Goal: Task Accomplishment & Management: Use online tool/utility

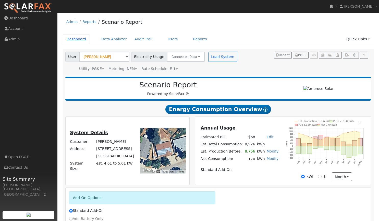
click at [78, 39] on link "Dashboard" at bounding box center [76, 38] width 27 height 9
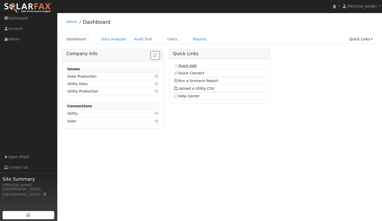
click at [187, 66] on link "Quick Add" at bounding box center [185, 65] width 23 height 4
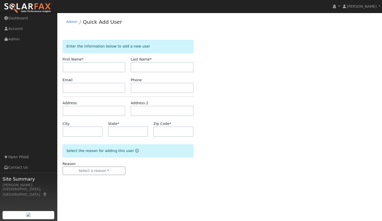
click at [110, 66] on input "text" at bounding box center [94, 67] width 63 height 10
type input "[PERSON_NAME]"
click at [100, 92] on input "text" at bounding box center [94, 88] width 63 height 10
click at [108, 87] on input "text" at bounding box center [94, 88] width 63 height 10
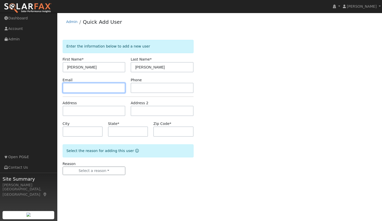
paste input "[EMAIL_ADDRESS][DOMAIN_NAME]"
type input "[EMAIL_ADDRESS][DOMAIN_NAME]"
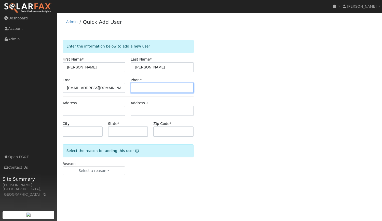
click at [151, 88] on input "text" at bounding box center [162, 88] width 63 height 10
paste input "(831) 252-1167"
type input "(831) 252-1167"
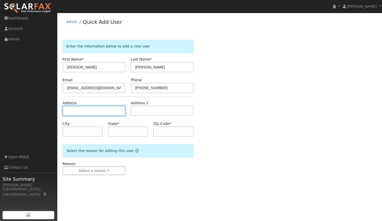
click at [81, 110] on input "text" at bounding box center [94, 111] width 63 height 10
paste input "13925 Sontag Rd, Grass Valle"
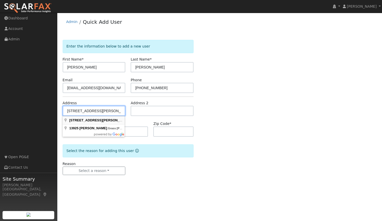
type input "[STREET_ADDRESS][PERSON_NAME][PERSON_NAME]"
type input "Grass Valley"
type input "CA"
type input "95945"
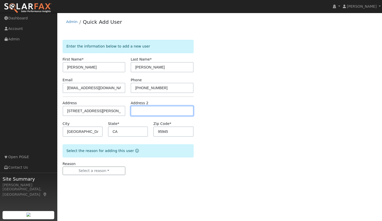
click at [151, 110] on input "text" at bounding box center [162, 111] width 63 height 10
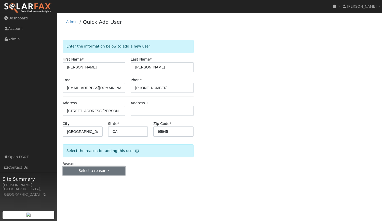
click at [98, 172] on button "Select a reason" at bounding box center [94, 170] width 63 height 9
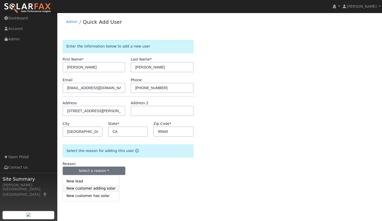
click at [104, 191] on link "New customer adding solar" at bounding box center [91, 188] width 56 height 7
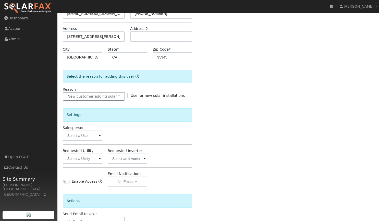
scroll to position [75, 0]
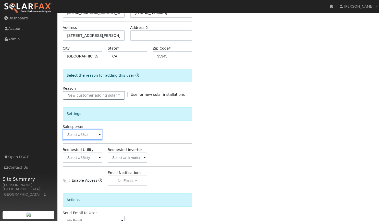
click at [80, 136] on input "text" at bounding box center [83, 134] width 40 height 10
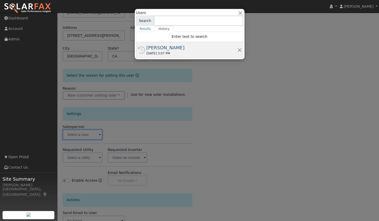
click at [188, 52] on div "08/11/2025 3:07 PM" at bounding box center [191, 53] width 91 height 5
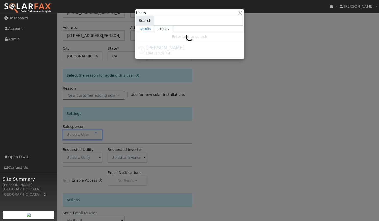
type input "[PERSON_NAME]"
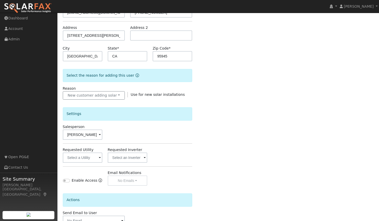
scroll to position [109, 0]
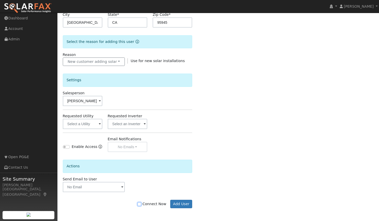
click at [141, 203] on input "Connect Now" at bounding box center [139, 204] width 4 height 4
checkbox input "true"
click at [183, 202] on button "Add User" at bounding box center [181, 203] width 22 height 9
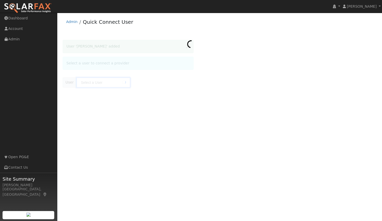
type input "Christopher Madrigal"
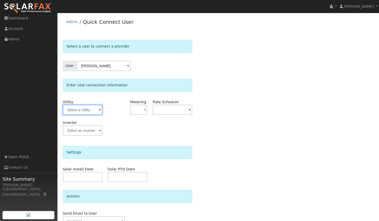
click at [88, 111] on input "text" at bounding box center [83, 110] width 40 height 10
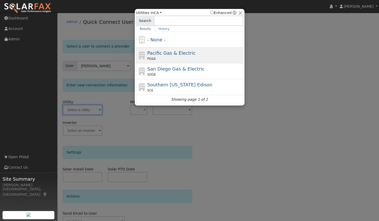
click at [174, 57] on div "PG&E" at bounding box center [194, 58] width 95 height 5
type input "PG&E"
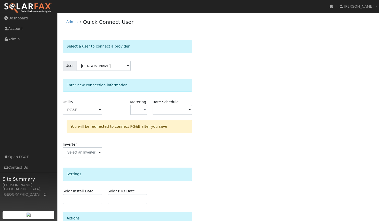
scroll to position [48, 0]
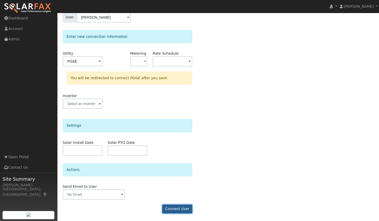
click at [178, 212] on button "Connect User" at bounding box center [177, 208] width 30 height 9
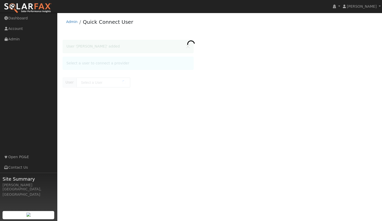
type input "[PERSON_NAME]"
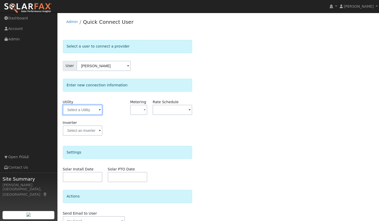
click at [95, 110] on input "text" at bounding box center [83, 110] width 40 height 10
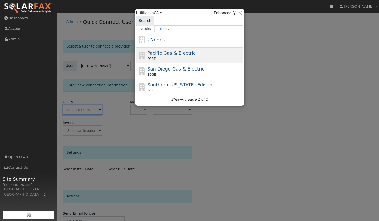
click at [168, 52] on span "Pacific Gas & Electric" at bounding box center [171, 52] width 48 height 5
type input "PG&E"
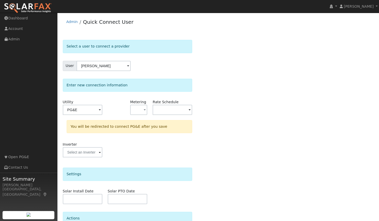
scroll to position [48, 0]
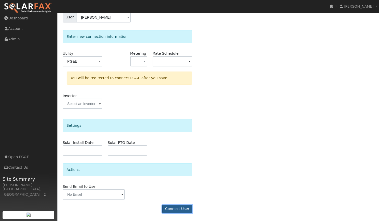
click at [175, 211] on button "Connect User" at bounding box center [177, 208] width 30 height 9
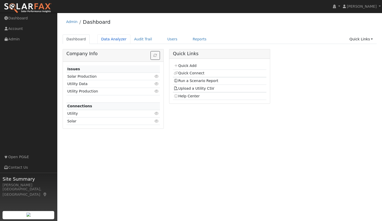
click at [110, 42] on link "Data Analyzer" at bounding box center [113, 38] width 33 height 9
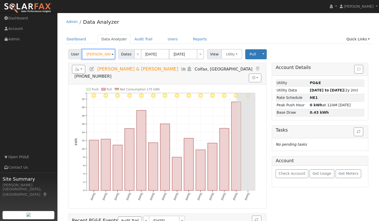
click at [100, 56] on input "[PERSON_NAME] & [PERSON_NAME]" at bounding box center [98, 54] width 33 height 10
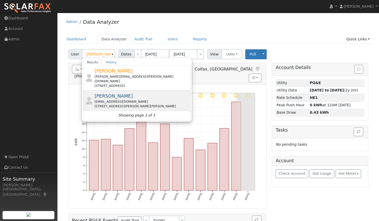
click at [113, 93] on span "[PERSON_NAME]" at bounding box center [113, 95] width 38 height 5
type input "[PERSON_NAME]"
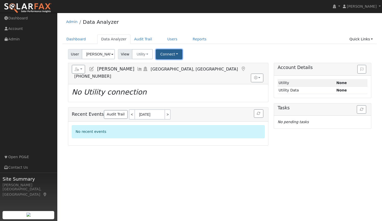
click at [170, 55] on button "Connect" at bounding box center [169, 54] width 27 height 10
click at [167, 65] on link "Select a Provider" at bounding box center [177, 65] width 40 height 7
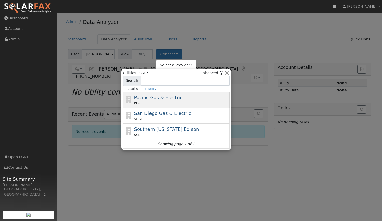
click at [150, 96] on span "Pacific Gas & Electric" at bounding box center [158, 97] width 48 height 5
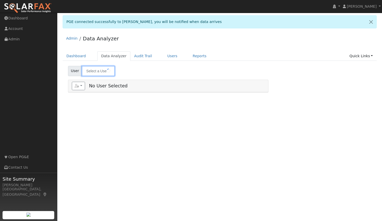
type input "[PERSON_NAME]"
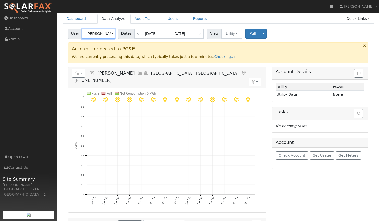
scroll to position [37, 0]
click at [214, 56] on link "Check again" at bounding box center [225, 56] width 22 height 4
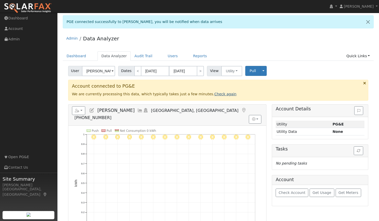
click at [214, 95] on link "Check again" at bounding box center [225, 94] width 22 height 4
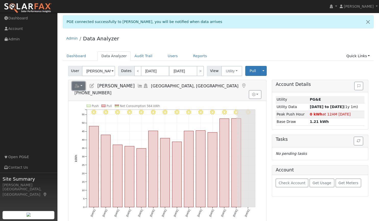
click at [80, 85] on button "button" at bounding box center [79, 86] width 14 height 9
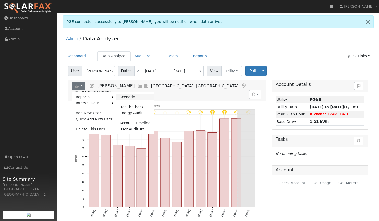
click at [125, 96] on link "Scenario" at bounding box center [135, 97] width 38 height 6
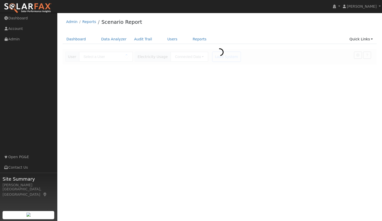
type input "[PERSON_NAME]"
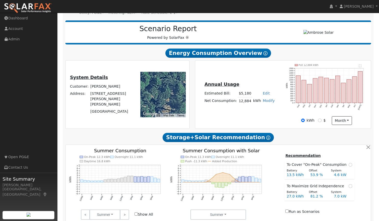
scroll to position [56, 0]
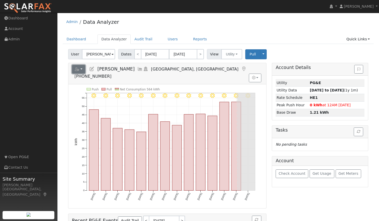
click at [81, 68] on button "button" at bounding box center [79, 69] width 14 height 9
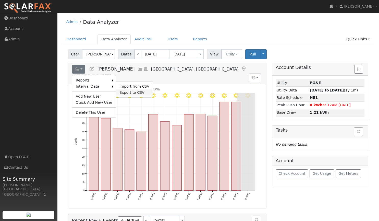
click at [130, 92] on link "Export to CSV" at bounding box center [134, 92] width 37 height 6
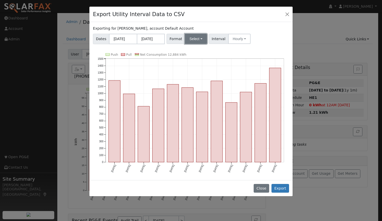
click at [192, 39] on button "Select" at bounding box center [196, 39] width 22 height 10
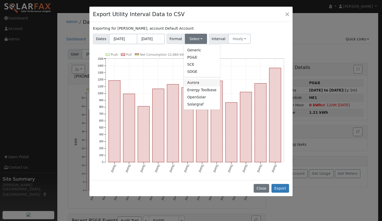
click at [191, 80] on link "Aurora" at bounding box center [202, 82] width 36 height 7
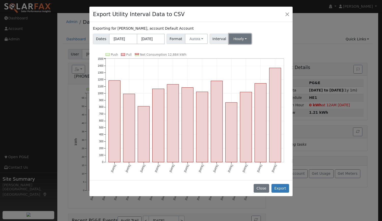
click at [231, 39] on button "Hourly" at bounding box center [240, 39] width 22 height 10
click at [231, 52] on link "15 Minute" at bounding box center [244, 49] width 35 height 7
click at [283, 187] on button "Export" at bounding box center [281, 188] width 18 height 9
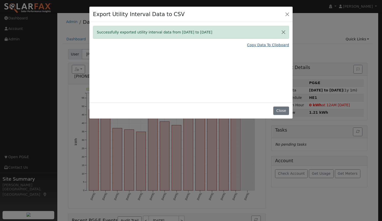
click at [267, 44] on link "Copy Data To Clipboard" at bounding box center [268, 44] width 42 height 5
click at [290, 14] on button "Close" at bounding box center [287, 13] width 7 height 7
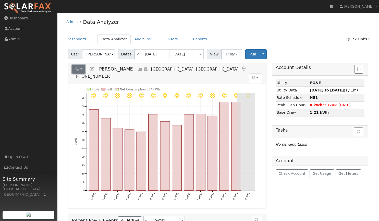
click at [80, 70] on button "button" at bounding box center [79, 69] width 14 height 9
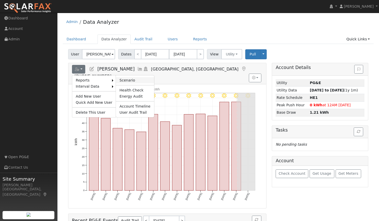
click at [120, 81] on link "Scenario" at bounding box center [135, 80] width 38 height 6
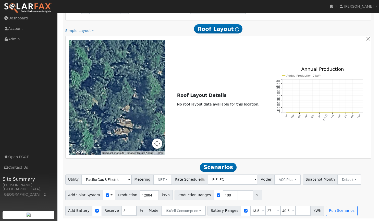
scroll to position [262, 0]
drag, startPoint x: 221, startPoint y: 196, endPoint x: 200, endPoint y: 195, distance: 21.7
click at [200, 195] on div "Production Ranges 100 %" at bounding box center [218, 195] width 88 height 10
type input "67"
click at [262, 143] on div "To navigate the map with touch gestures double-tap and hold your finger on the …" at bounding box center [217, 97] width 303 height 115
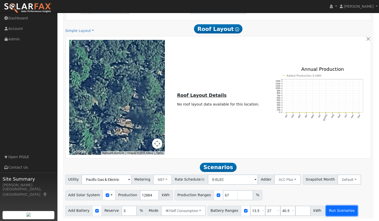
click at [327, 212] on button "Run Scenarios" at bounding box center [341, 210] width 31 height 10
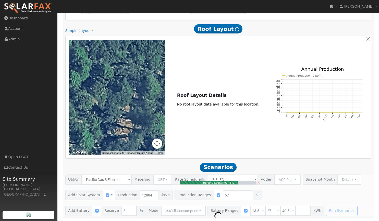
type input "5.8"
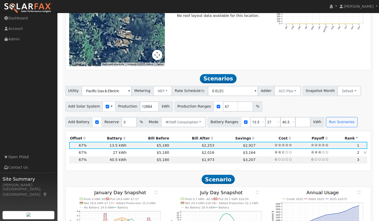
scroll to position [349, 0]
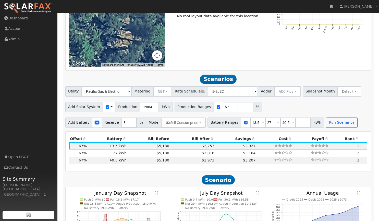
click at [95, 124] on input "checkbox" at bounding box center [97, 123] width 4 height 4
checkbox input "false"
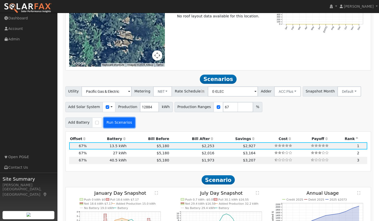
click at [121, 122] on button "Run Scenarios" at bounding box center [119, 122] width 31 height 10
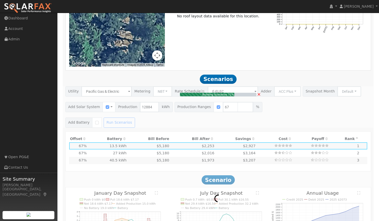
type input "$6,042"
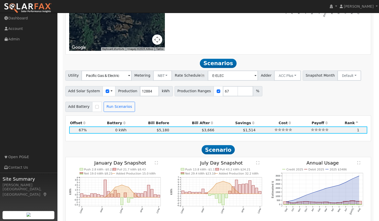
scroll to position [365, 0]
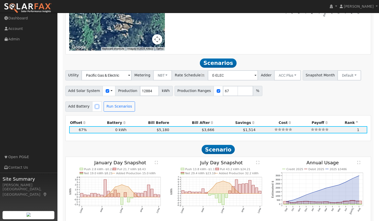
click at [95, 107] on input "checkbox" at bounding box center [97, 107] width 4 height 4
checkbox input "true"
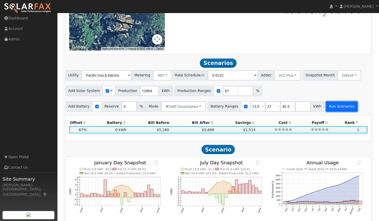
click at [327, 108] on button "Run Scenarios" at bounding box center [341, 106] width 31 height 10
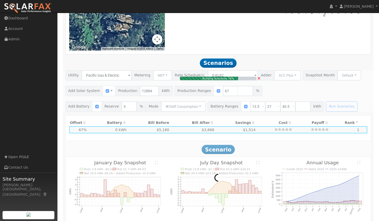
type input "$10,902"
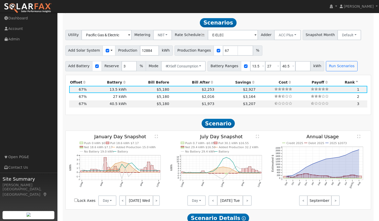
scroll to position [409, 0]
